Goal: Task Accomplishment & Management: Complete application form

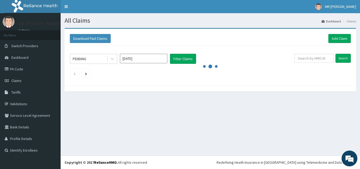
click at [25, 79] on link "Claims" at bounding box center [30, 81] width 61 height 12
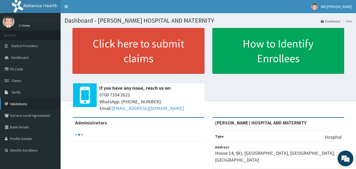
click at [24, 104] on link "Validations" at bounding box center [30, 104] width 61 height 12
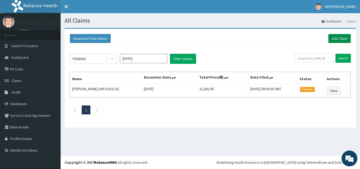
click at [345, 35] on link "Add Claim" at bounding box center [340, 38] width 22 height 9
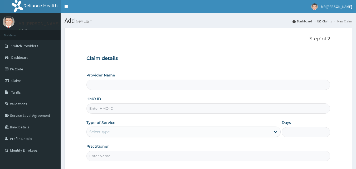
type input "THOMAS DAVID HOSPITAL AND MATERNITY"
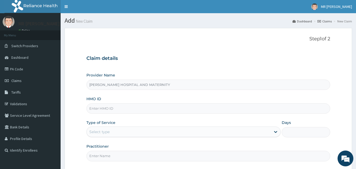
click at [135, 108] on input "HMO ID" at bounding box center [209, 108] width 244 height 10
paste input "GAC/10037/C"
type input "GAC/10037/C"
click at [101, 128] on div "Select type" at bounding box center [179, 132] width 184 height 8
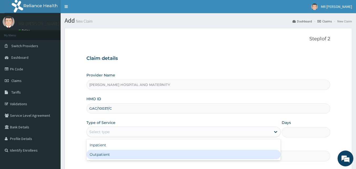
click at [97, 154] on div "Outpatient" at bounding box center [184, 154] width 194 height 9
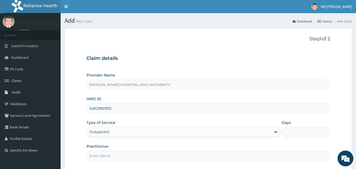
type input "1"
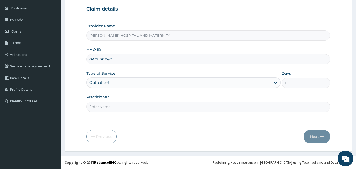
click at [108, 108] on input "Practitioner" at bounding box center [209, 107] width 244 height 10
type input "OWAN ANTHONY"
click at [319, 138] on button "Next" at bounding box center [317, 137] width 27 height 14
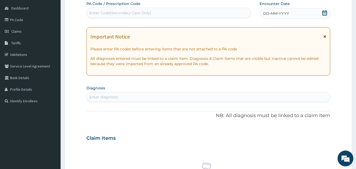
click at [324, 12] on icon at bounding box center [325, 12] width 5 height 5
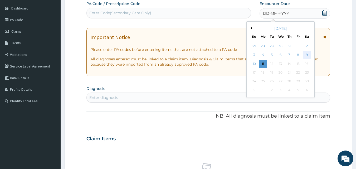
click at [310, 54] on div "9" at bounding box center [307, 55] width 8 height 8
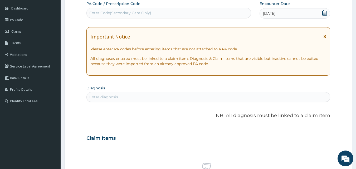
click at [141, 97] on div "Enter diagnosis" at bounding box center [209, 97] width 244 height 8
type input "B"
type input "MALARIA"
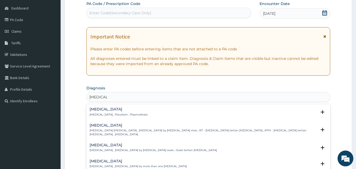
click at [110, 112] on div "Malaria Malaria , Paludism , Plasmodiosis" at bounding box center [119, 111] width 58 height 9
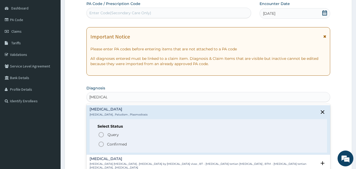
click at [101, 145] on icon "status option filled" at bounding box center [101, 144] width 6 height 6
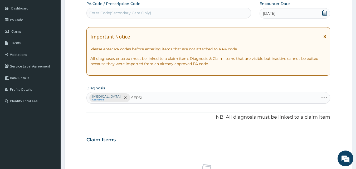
type input "SEPSIS"
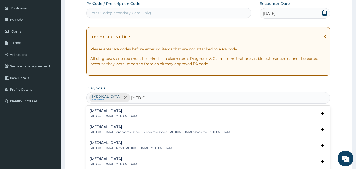
click at [106, 114] on p "Systemic infection , Sepsis" at bounding box center [114, 116] width 49 height 4
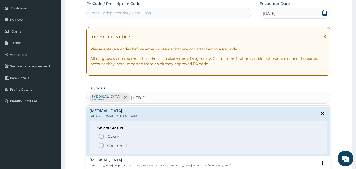
click at [101, 144] on icon "status option filled" at bounding box center [101, 145] width 6 height 6
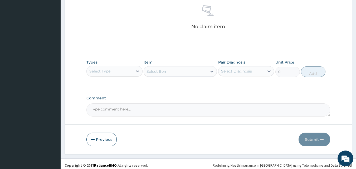
scroll to position [211, 0]
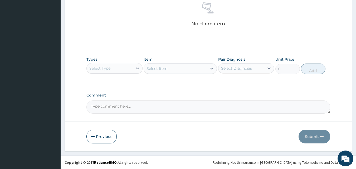
click at [131, 70] on div "Select Type" at bounding box center [110, 68] width 46 height 8
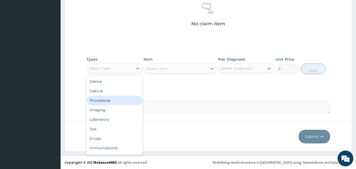
click at [117, 103] on div "Procedures" at bounding box center [115, 100] width 56 height 9
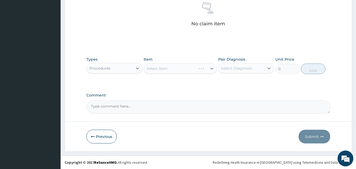
click at [185, 69] on div "Select Item" at bounding box center [180, 68] width 73 height 11
click at [185, 69] on div "Select Item" at bounding box center [175, 68] width 63 height 8
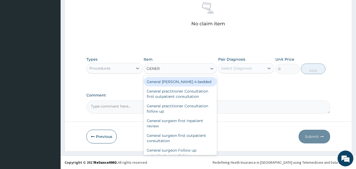
type input "GENERA"
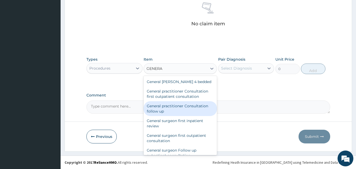
click at [181, 106] on div "General practitioner Consultation follow up" at bounding box center [180, 108] width 73 height 15
type input "2365"
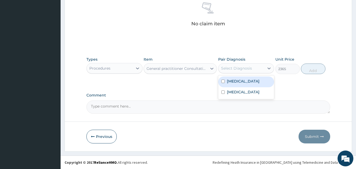
click at [243, 68] on div "Select Diagnosis" at bounding box center [236, 68] width 31 height 5
click at [241, 83] on div "Malaria" at bounding box center [246, 81] width 56 height 11
checkbox input "true"
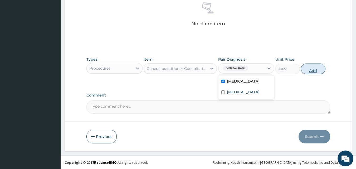
click at [311, 70] on button "Add" at bounding box center [313, 69] width 25 height 11
type input "0"
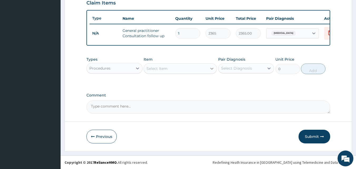
scroll to position [190, 0]
click at [135, 68] on icon at bounding box center [137, 68] width 5 height 5
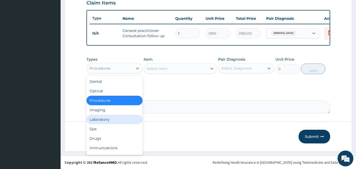
click at [131, 119] on div "Laboratory" at bounding box center [115, 119] width 56 height 9
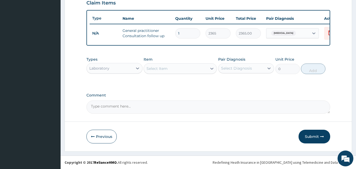
click at [190, 69] on div "Select Item" at bounding box center [175, 68] width 63 height 8
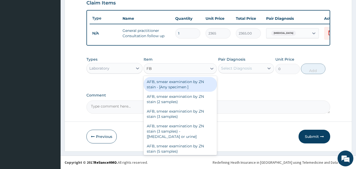
type input "FBC"
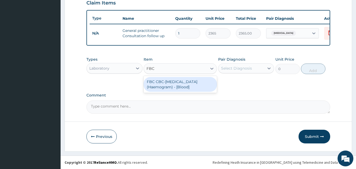
click at [183, 81] on div "FBC CBC-Complete Blood Count (Haemogram) - [Blood]" at bounding box center [180, 84] width 73 height 15
type input "4300"
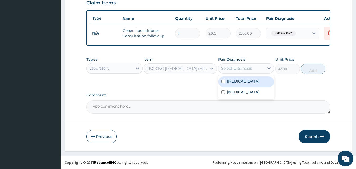
drag, startPoint x: 226, startPoint y: 69, endPoint x: 226, endPoint y: 75, distance: 6.1
click at [227, 69] on div "Select Diagnosis" at bounding box center [236, 68] width 31 height 5
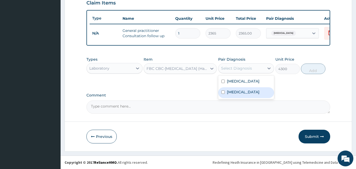
click at [227, 92] on label "Sepsis" at bounding box center [243, 91] width 33 height 5
checkbox input "true"
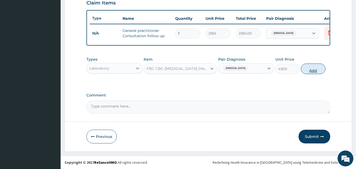
click at [313, 69] on button "Add" at bounding box center [313, 69] width 25 height 11
type input "0"
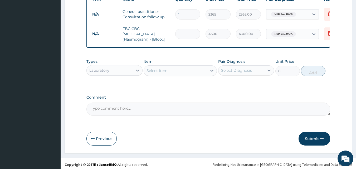
scroll to position [211, 0]
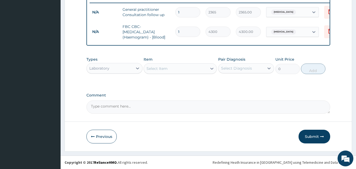
click at [175, 69] on div "Select Item" at bounding box center [175, 68] width 63 height 8
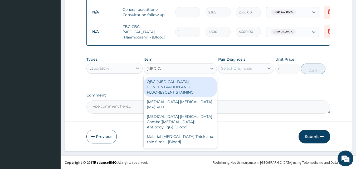
type input "MALARIA"
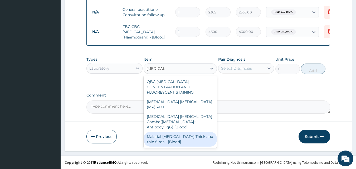
click at [161, 132] on div "Malarial Parasite Thick and thin films - [Blood]" at bounding box center [180, 139] width 73 height 15
type input "1612.5"
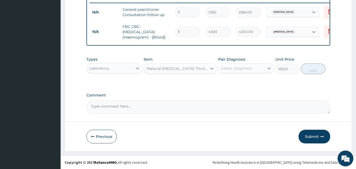
click at [249, 69] on div "Select Diagnosis" at bounding box center [236, 68] width 31 height 5
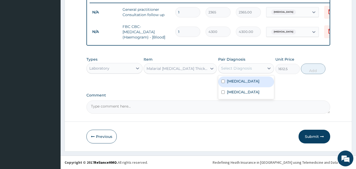
click at [243, 79] on div "Malaria" at bounding box center [246, 81] width 56 height 11
checkbox input "true"
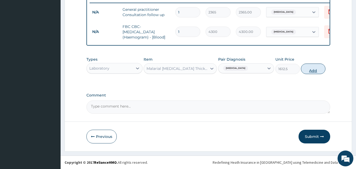
click at [313, 71] on button "Add" at bounding box center [313, 69] width 25 height 11
type input "0"
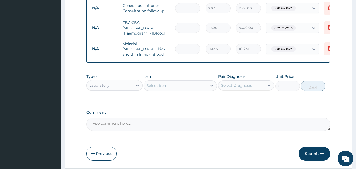
scroll to position [229, 0]
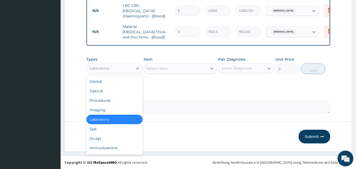
click at [130, 68] on div "Laboratory" at bounding box center [110, 68] width 46 height 8
click at [105, 136] on div "Drugs" at bounding box center [115, 138] width 56 height 9
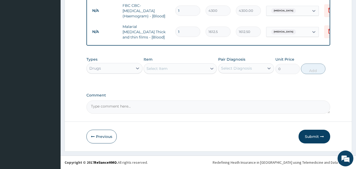
click at [173, 70] on div "Select Item" at bounding box center [175, 68] width 63 height 8
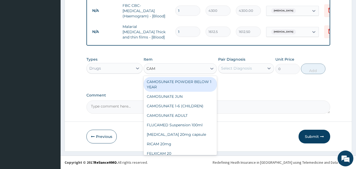
type input "CAMO"
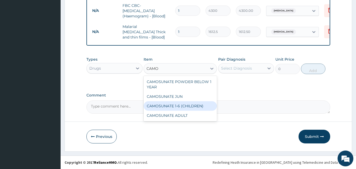
click at [168, 106] on div "CAMOSUNATE 1-6 (CHILDREN)" at bounding box center [180, 105] width 73 height 9
type input "177.375"
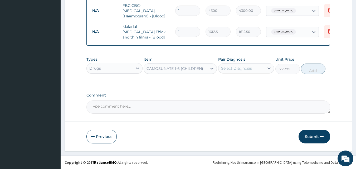
click at [249, 67] on div "Select Diagnosis" at bounding box center [236, 68] width 31 height 5
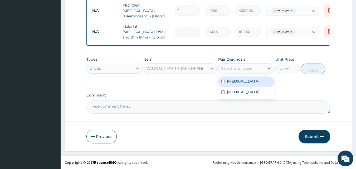
click at [251, 81] on div "Malaria" at bounding box center [246, 81] width 56 height 11
checkbox input "true"
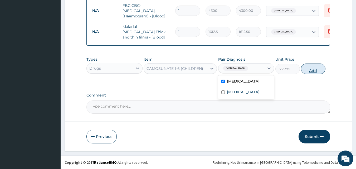
click at [312, 71] on button "Add" at bounding box center [313, 69] width 25 height 11
type input "0"
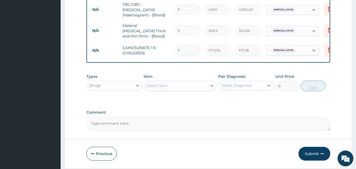
type input "0.00"
type input "6"
type input "1064.25"
type input "6"
click at [169, 86] on div "Select Item" at bounding box center [175, 86] width 63 height 8
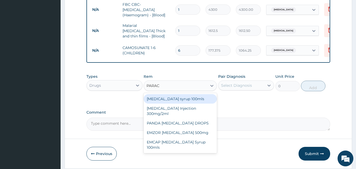
type input "PARACE"
click at [171, 98] on div "Paracetamol syrup 100mls" at bounding box center [180, 98] width 73 height 9
type input "709.5"
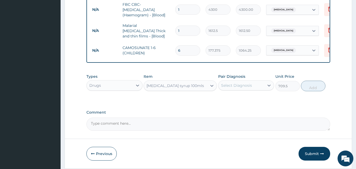
click at [241, 88] on div "Select Diagnosis" at bounding box center [236, 85] width 31 height 5
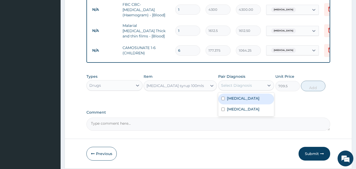
click at [242, 102] on div "Malaria" at bounding box center [246, 99] width 56 height 11
checkbox input "true"
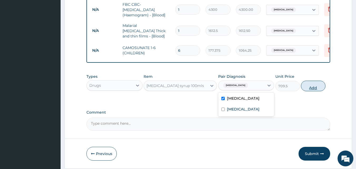
click at [307, 88] on button "Add" at bounding box center [313, 86] width 25 height 11
type input "0"
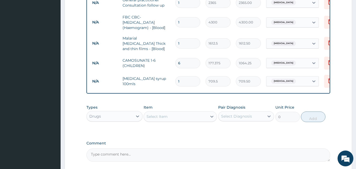
scroll to position [266, 0]
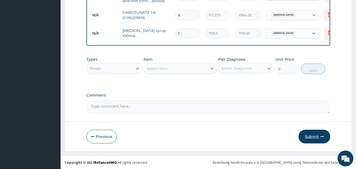
click at [312, 137] on button "Submit" at bounding box center [315, 137] width 32 height 14
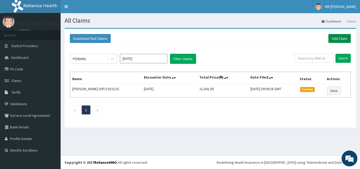
click at [340, 38] on link "Add Claim" at bounding box center [340, 38] width 22 height 9
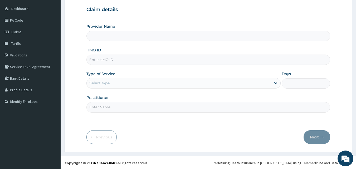
scroll to position [49, 0]
type input "[PERSON_NAME] HOSPITAL AND MATERNITY"
click at [141, 58] on input "HMO ID" at bounding box center [209, 59] width 244 height 10
type input "QFA/10125/A"
click at [127, 80] on div "Select type" at bounding box center [179, 82] width 184 height 8
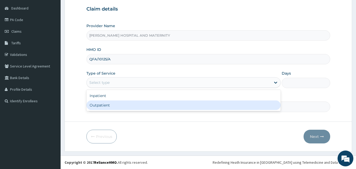
click at [111, 106] on div "Outpatient" at bounding box center [184, 104] width 194 height 9
type input "1"
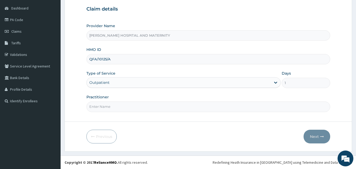
scroll to position [0, 0]
click at [110, 108] on input "Practitioner" at bounding box center [209, 107] width 244 height 10
type input "[PERSON_NAME]"
click at [317, 136] on button "Next" at bounding box center [317, 137] width 27 height 14
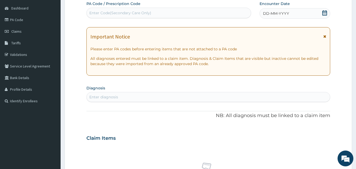
click at [302, 15] on div "DD-MM-YYYY" at bounding box center [295, 13] width 71 height 11
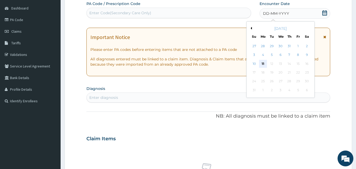
click at [265, 65] on div "11" at bounding box center [263, 64] width 8 height 8
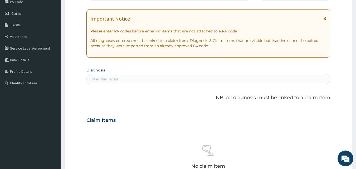
scroll to position [76, 0]
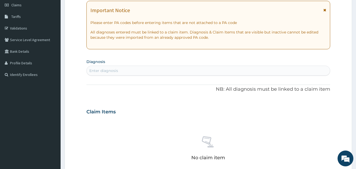
click at [171, 72] on div "Enter diagnosis" at bounding box center [209, 70] width 244 height 8
type input "UPPER RES"
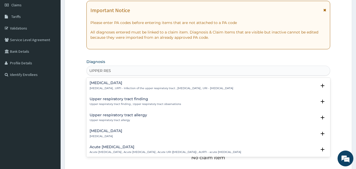
click at [118, 88] on p "Upper respiratory infection , URTI - Infection of the upper respiratory tract ,…" at bounding box center [162, 89] width 144 height 4
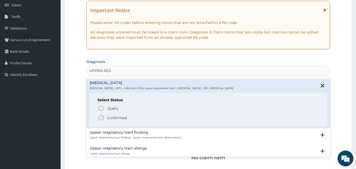
click at [102, 117] on icon "status option filled" at bounding box center [101, 118] width 6 height 6
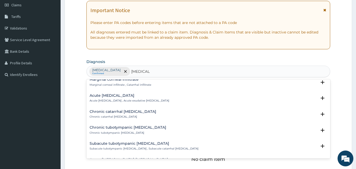
scroll to position [343, 0]
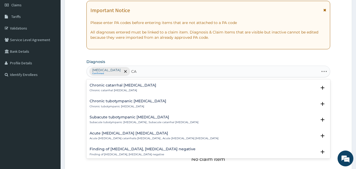
type input "C"
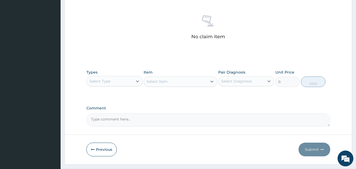
scroll to position [208, 0]
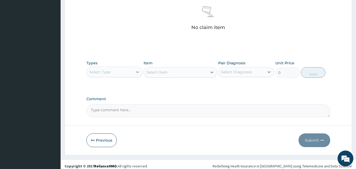
click at [135, 73] on icon at bounding box center [137, 71] width 5 height 5
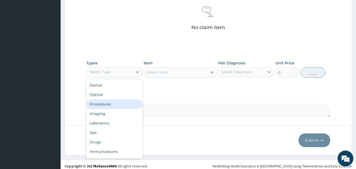
click at [108, 103] on div "Procedures" at bounding box center [115, 103] width 56 height 9
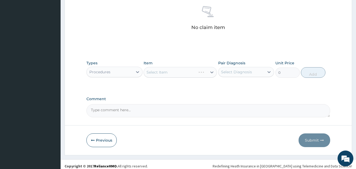
click at [176, 76] on div "Select Item" at bounding box center [180, 72] width 73 height 11
click at [182, 72] on div "Select Item" at bounding box center [180, 72] width 73 height 11
click at [185, 71] on div "Select Item" at bounding box center [175, 72] width 63 height 8
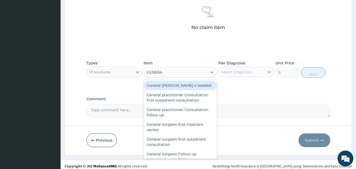
type input "GENERAL"
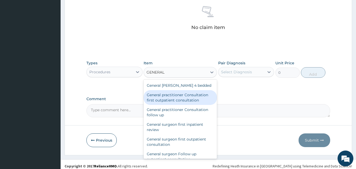
click at [181, 95] on div "General practitioner Consultation first outpatient consultation" at bounding box center [180, 97] width 73 height 15
type input "3547.5"
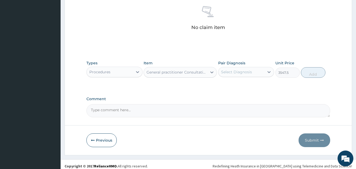
click at [237, 76] on div "Select Diagnosis" at bounding box center [242, 72] width 46 height 8
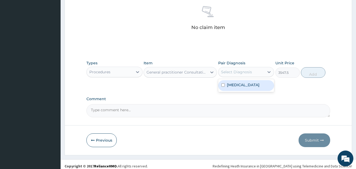
click at [236, 84] on label "Upper respiratory infection" at bounding box center [243, 84] width 33 height 5
checkbox input "true"
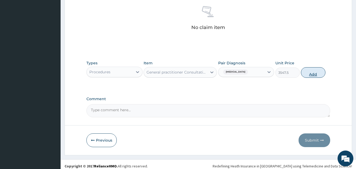
click at [312, 74] on button "Add" at bounding box center [313, 72] width 25 height 11
type input "0"
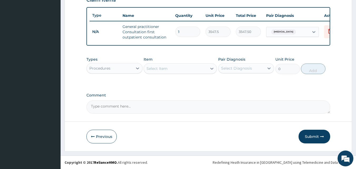
click at [122, 69] on div "Procedures" at bounding box center [110, 68] width 46 height 8
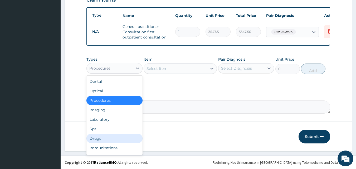
click at [111, 135] on div "Drugs" at bounding box center [115, 138] width 56 height 9
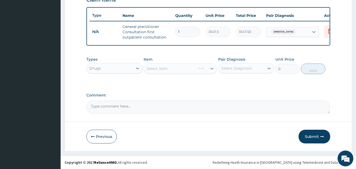
click at [183, 70] on div "Select Item" at bounding box center [180, 68] width 73 height 11
click at [183, 70] on div "Select Item" at bounding box center [175, 68] width 63 height 8
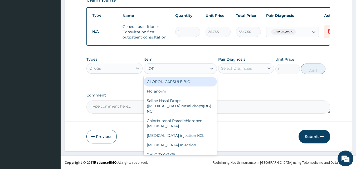
type input "LORA"
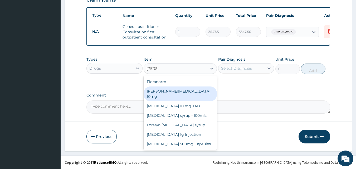
click at [185, 89] on div "Loratyn Loratadine 10mg" at bounding box center [180, 94] width 73 height 15
type input "88.6875"
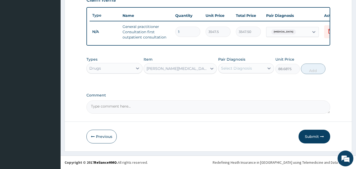
click at [242, 69] on div "Select Diagnosis" at bounding box center [236, 68] width 31 height 5
click at [235, 84] on label "Upper respiratory infection" at bounding box center [243, 81] width 33 height 5
checkbox input "true"
click at [309, 69] on button "Add" at bounding box center [313, 69] width 25 height 11
type input "0"
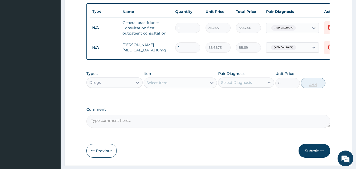
type input "0.00"
type input "5"
type input "443.44"
type input "5"
click at [308, 156] on button "Submit" at bounding box center [315, 151] width 32 height 14
